Goal: Task Accomplishment & Management: Manage account settings

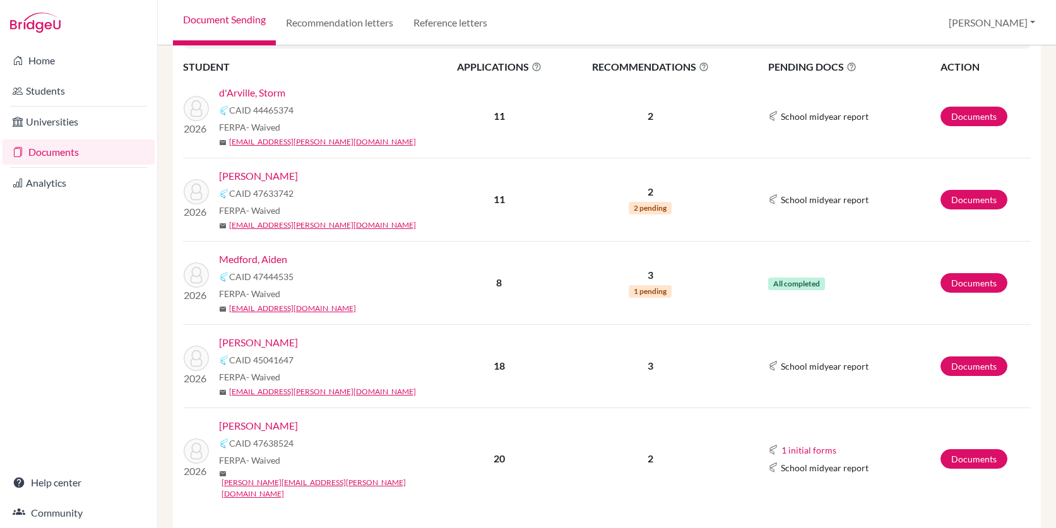
scroll to position [196, 0]
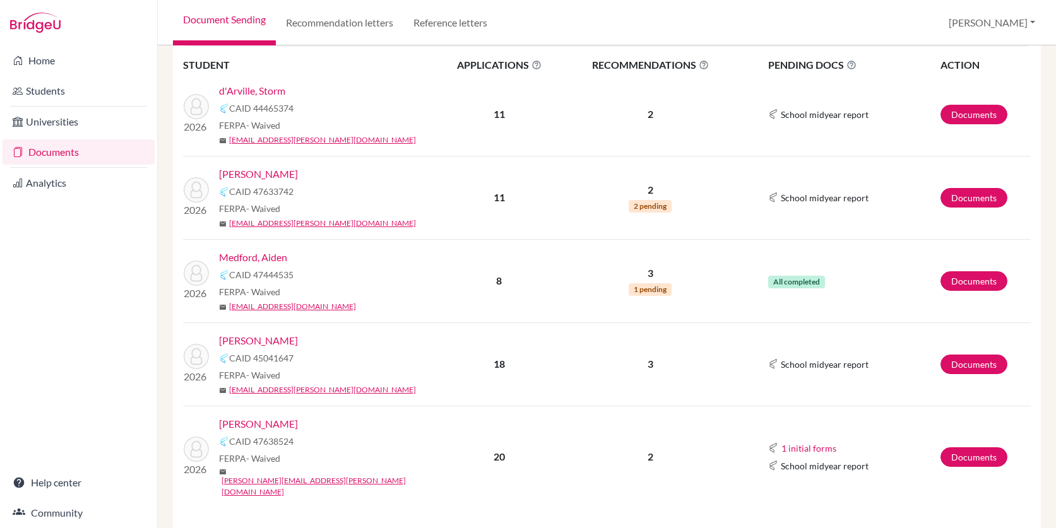
click at [279, 91] on link "d'Arville, Storm" at bounding box center [252, 90] width 66 height 15
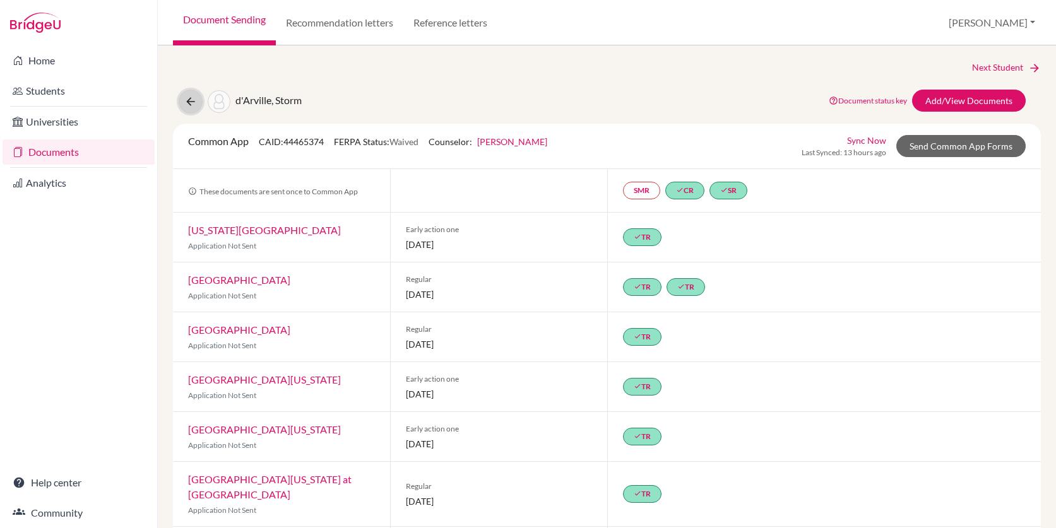
click at [190, 102] on icon at bounding box center [190, 101] width 13 height 13
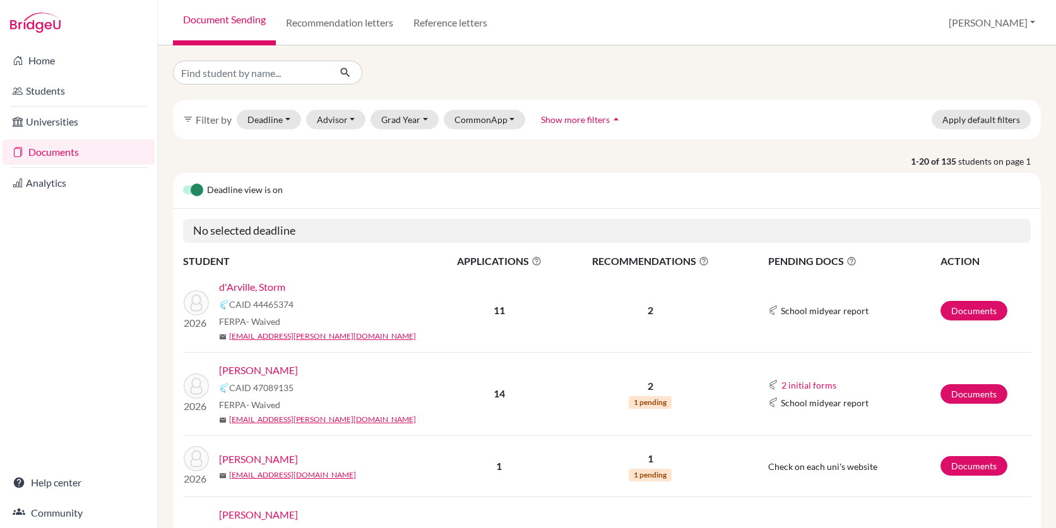
click at [83, 158] on link "Documents" at bounding box center [79, 151] width 152 height 25
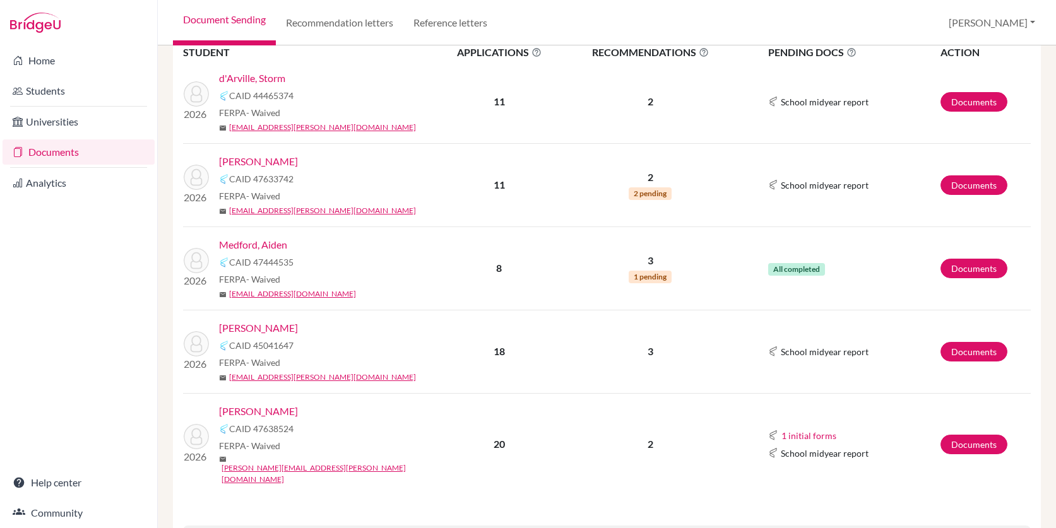
scroll to position [211, 0]
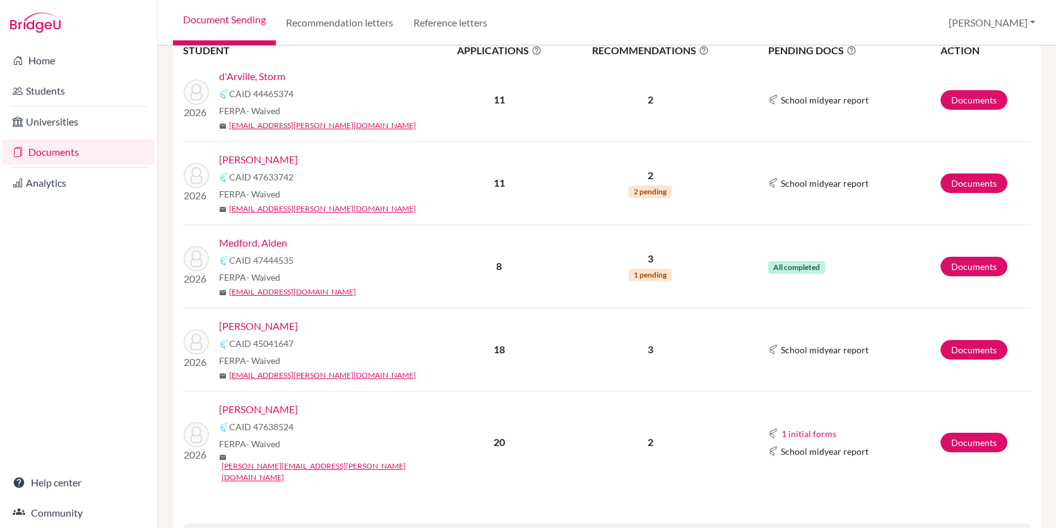
click at [265, 158] on link "[PERSON_NAME]" at bounding box center [258, 159] width 79 height 15
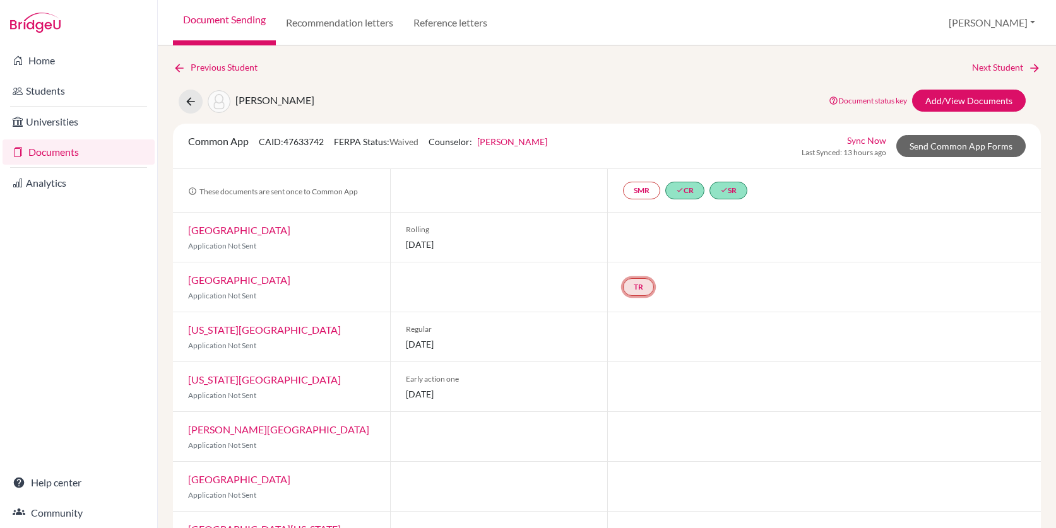
click at [634, 288] on link "TR" at bounding box center [638, 287] width 31 height 18
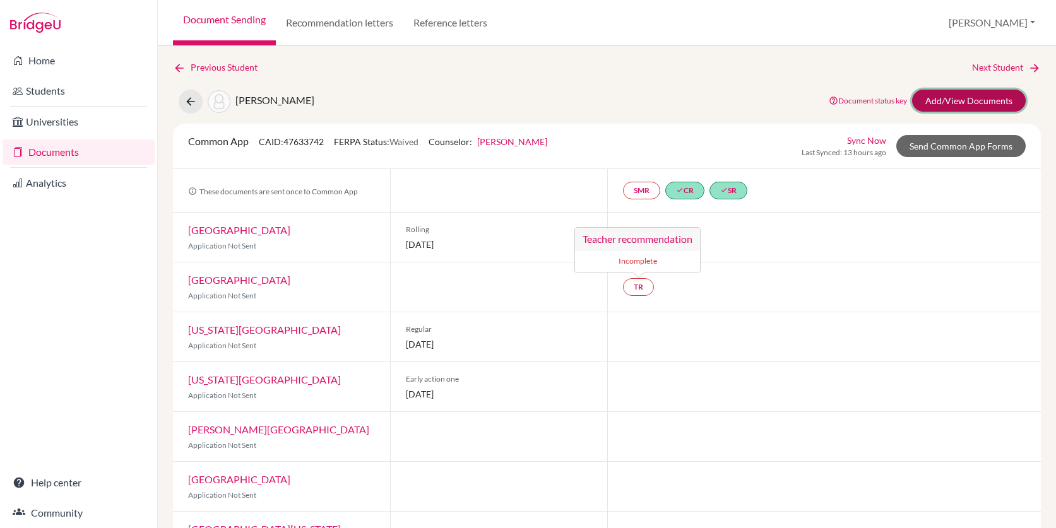
click at [975, 98] on link "Add/View Documents" at bounding box center [969, 101] width 114 height 22
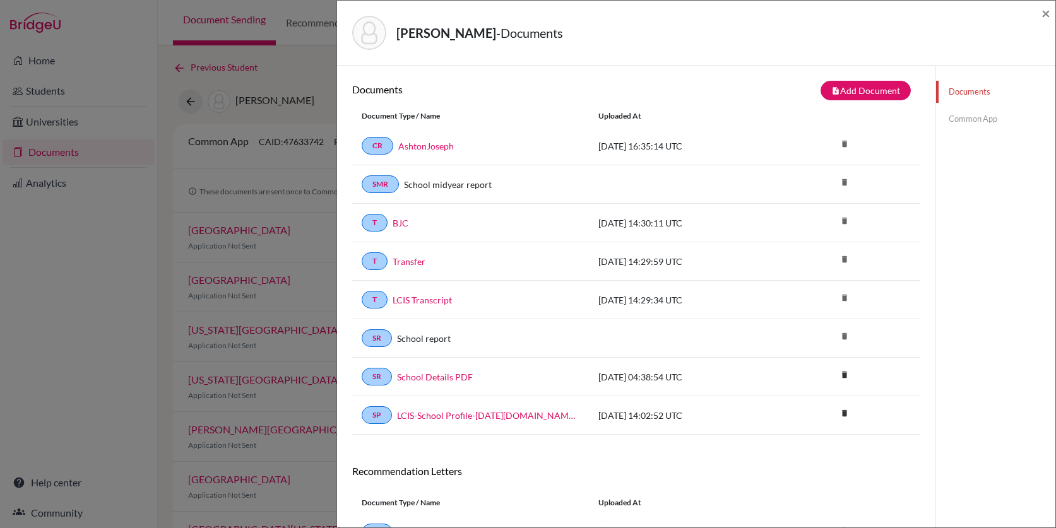
scroll to position [109, 0]
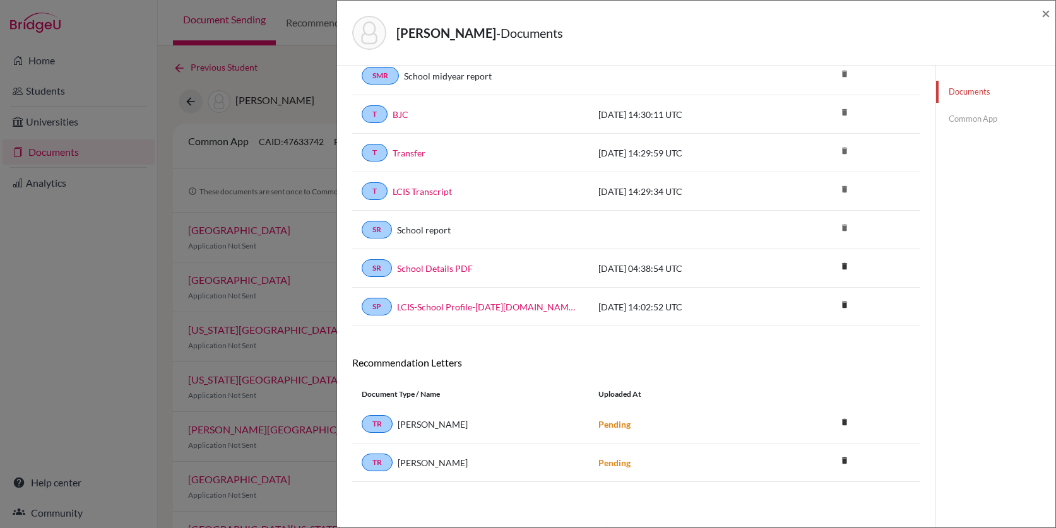
click at [995, 115] on link "Common App" at bounding box center [995, 119] width 119 height 22
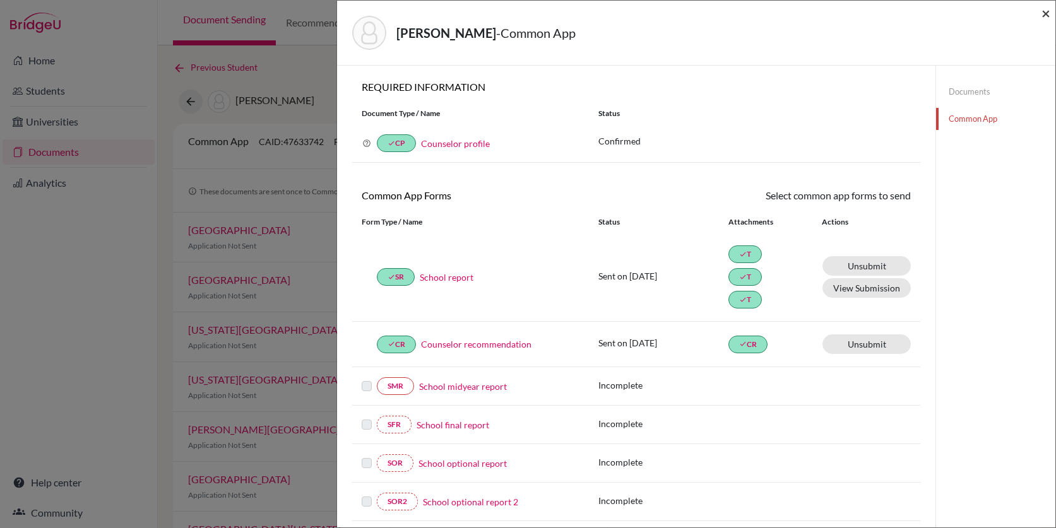
click at [1042, 17] on span "×" at bounding box center [1045, 13] width 9 height 18
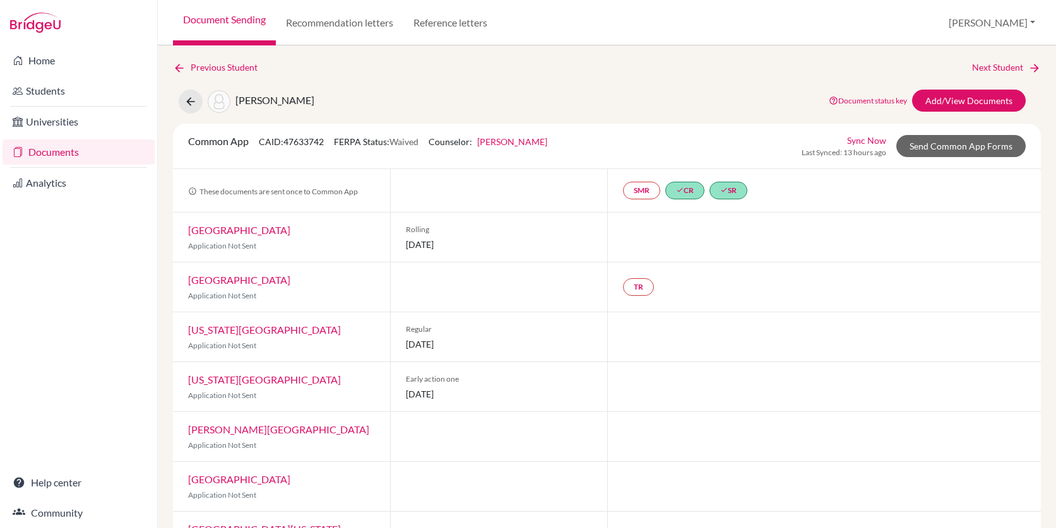
click at [68, 153] on link "Documents" at bounding box center [79, 151] width 152 height 25
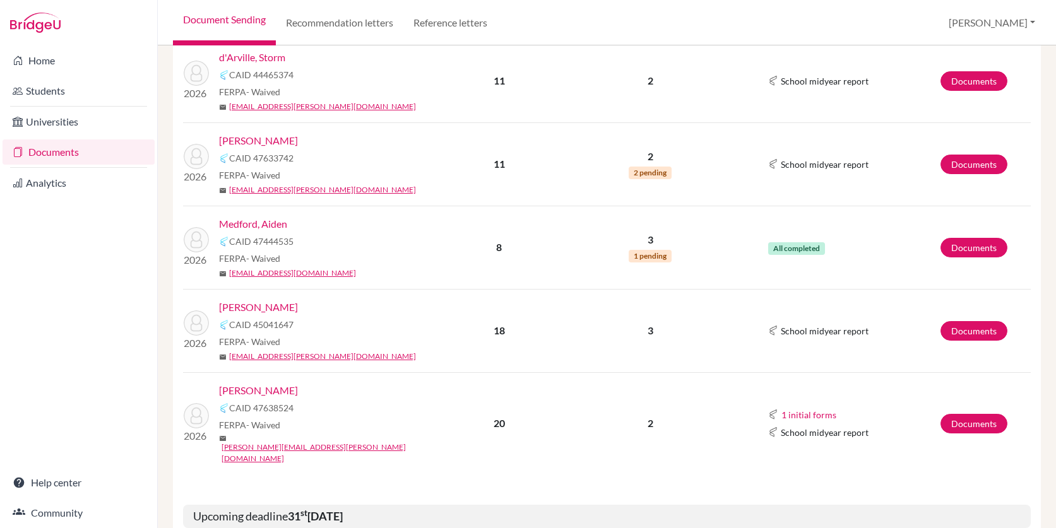
scroll to position [239, 0]
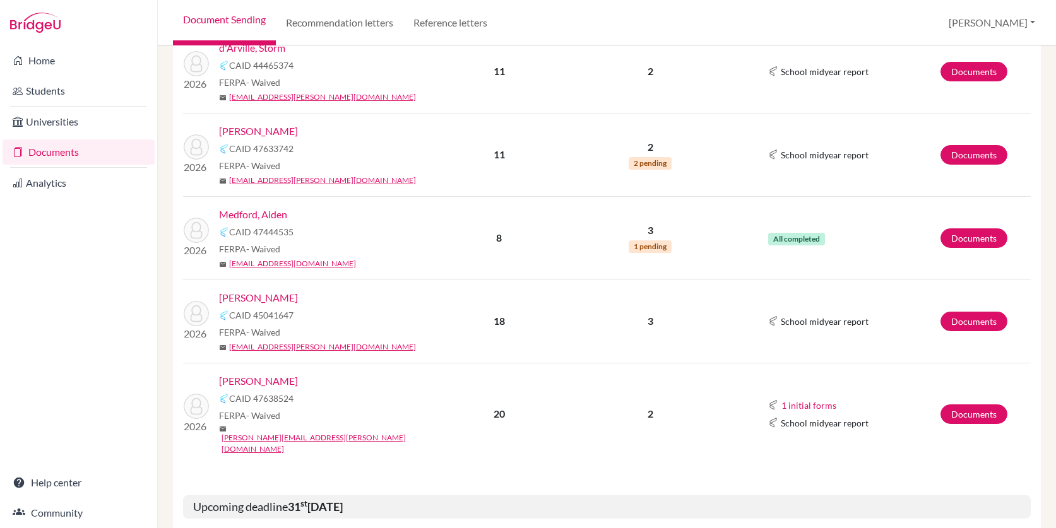
click at [294, 299] on link "[PERSON_NAME]" at bounding box center [258, 297] width 79 height 15
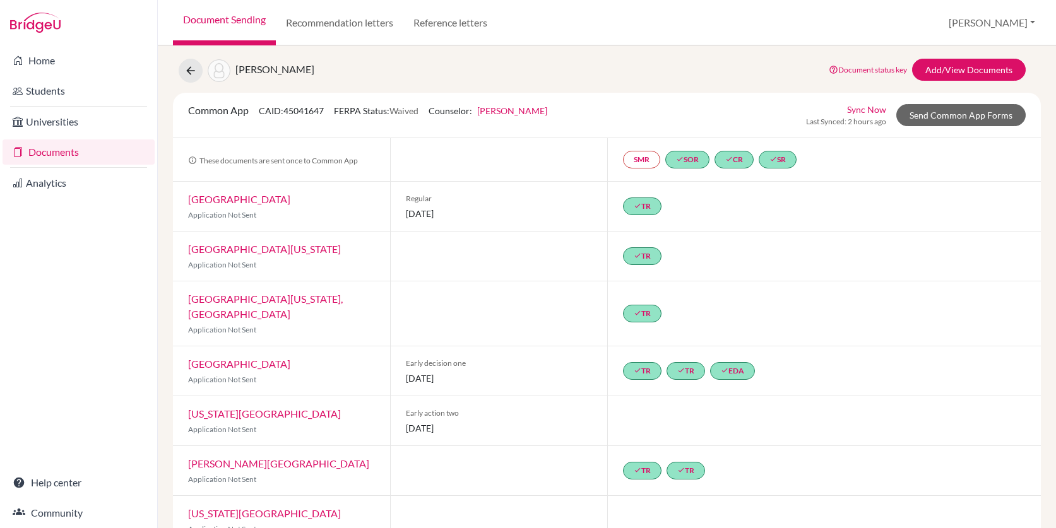
scroll to position [24, 0]
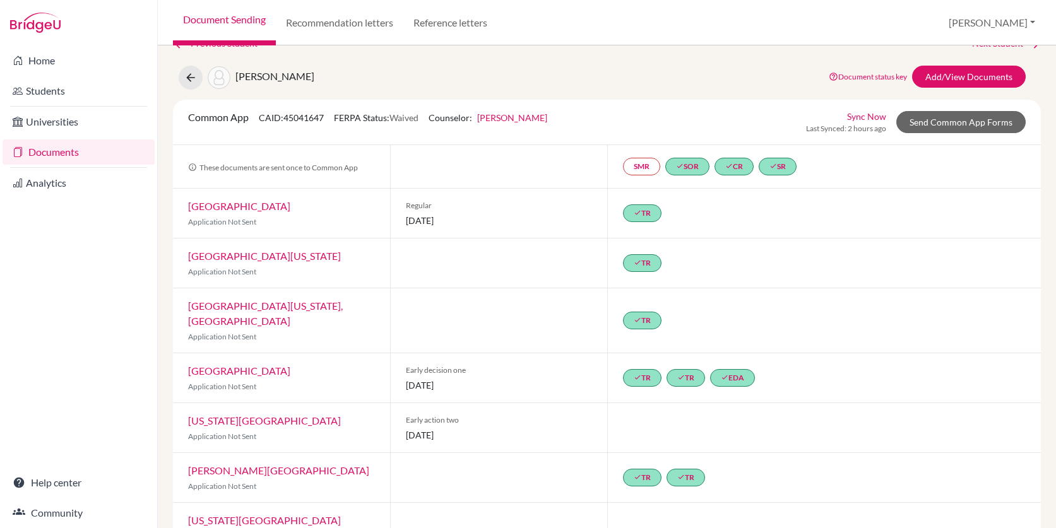
click at [308, 78] on span "[PERSON_NAME]" at bounding box center [274, 76] width 79 height 12
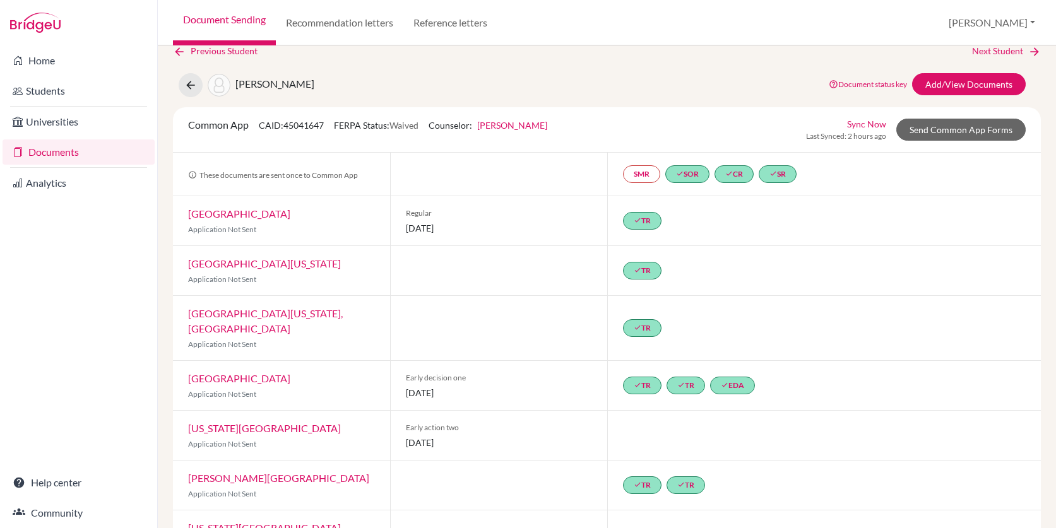
scroll to position [0, 0]
